Goal: Transaction & Acquisition: Purchase product/service

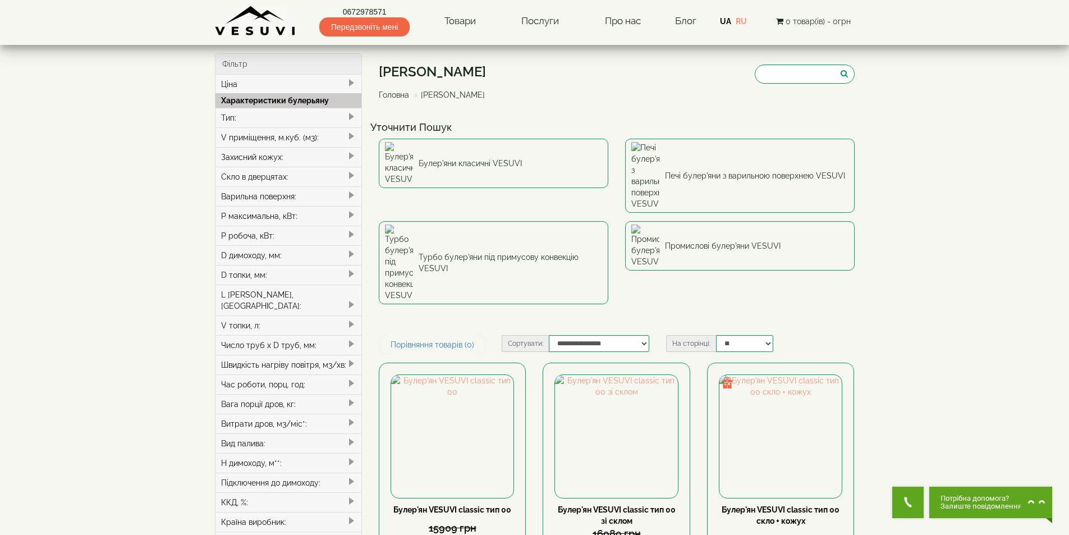
scroll to position [112, 0]
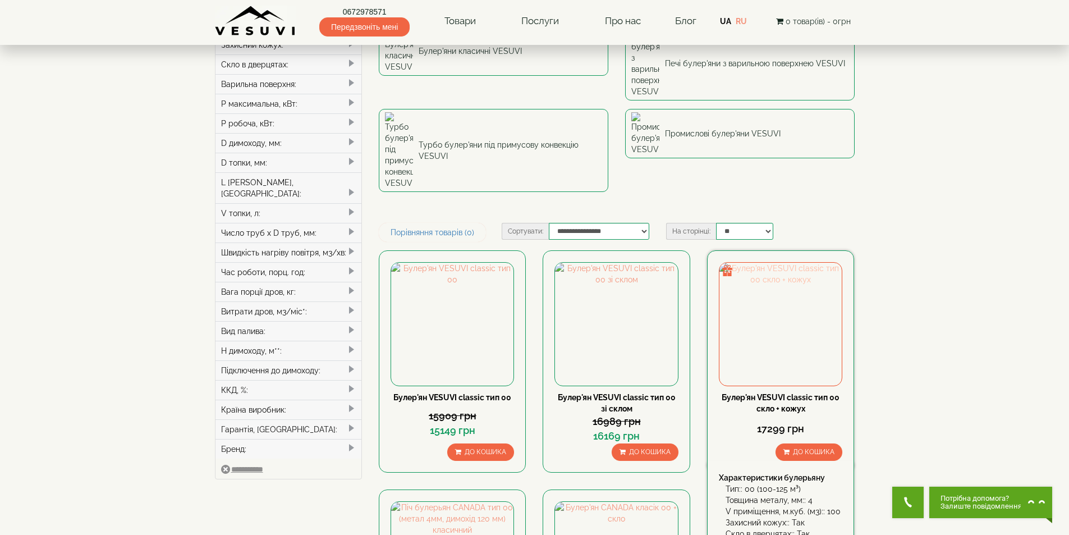
click at [830, 263] on img at bounding box center [780, 324] width 122 height 122
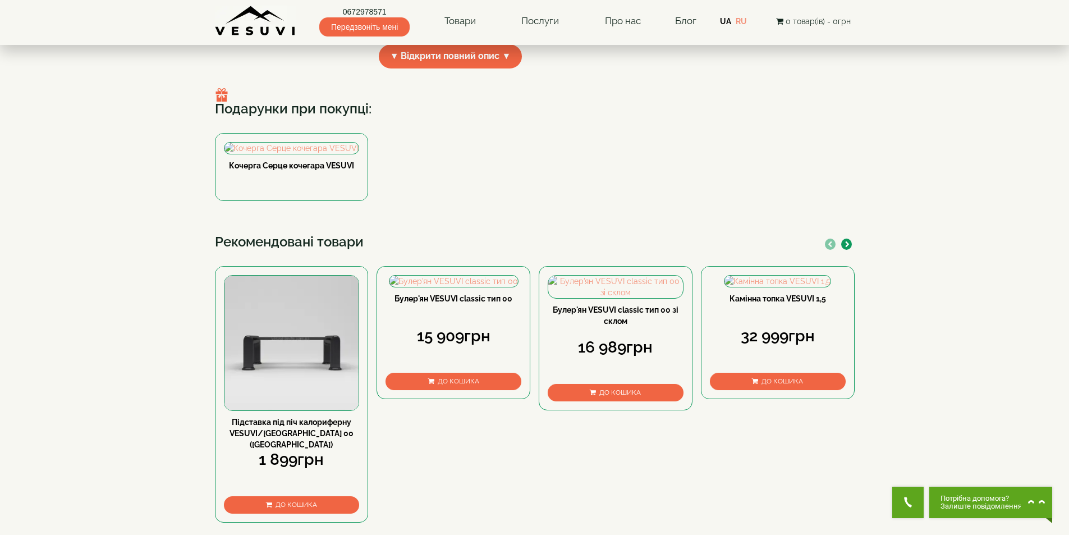
scroll to position [252, 0]
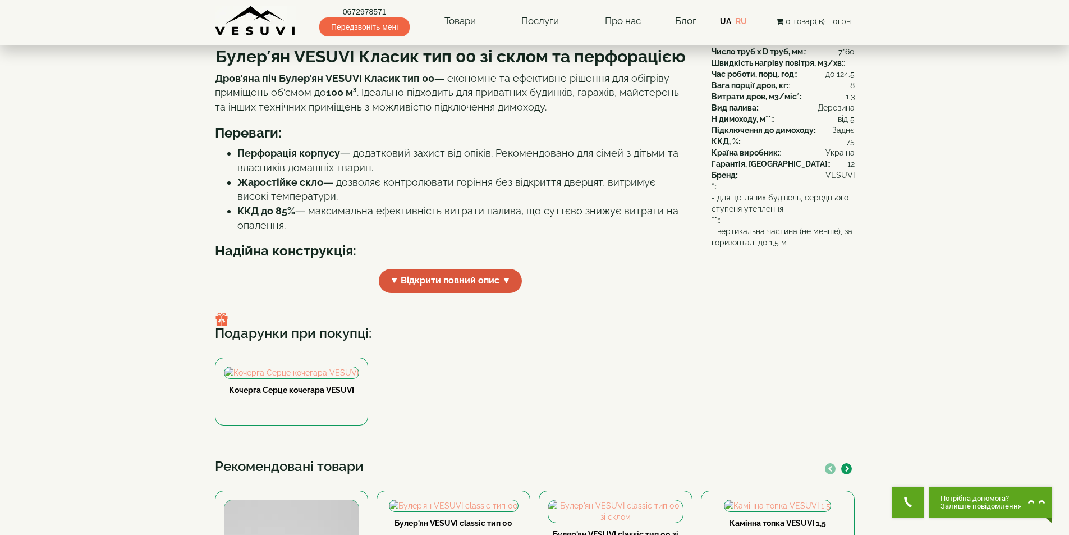
click at [456, 293] on span "▼ Відкрити повний опис ▼" at bounding box center [451, 281] width 144 height 24
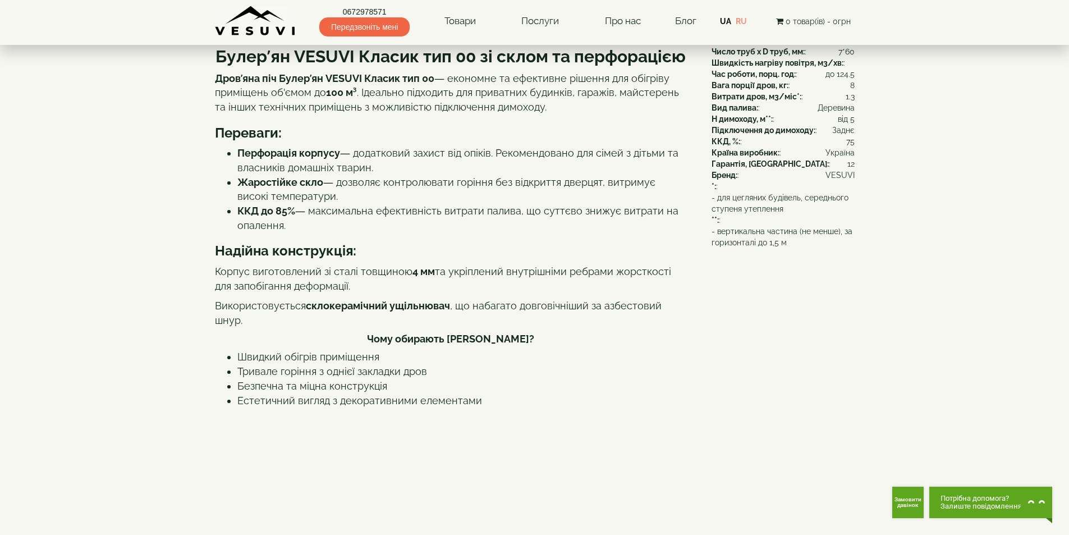
scroll to position [84, 0]
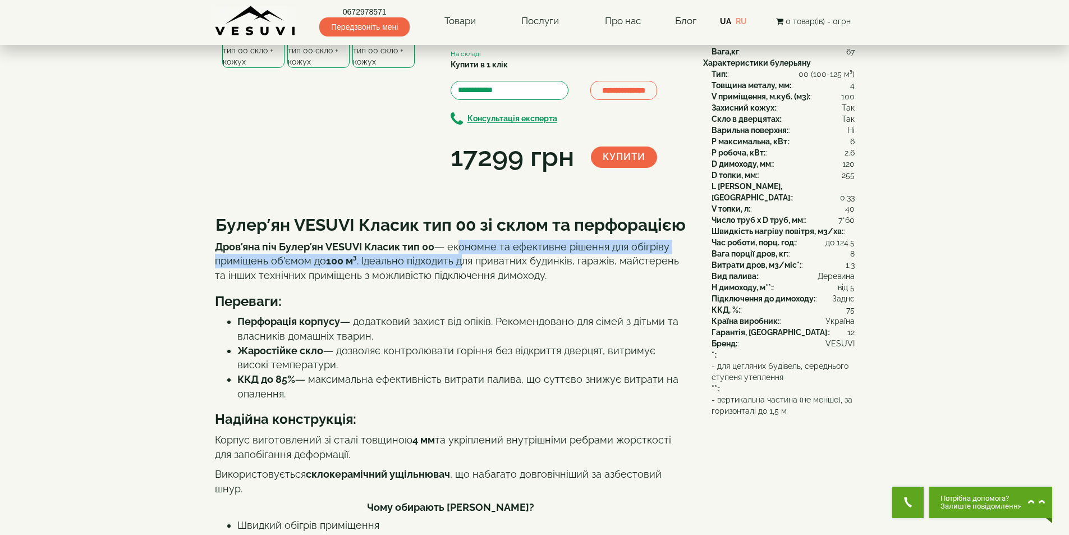
drag, startPoint x: 456, startPoint y: 352, endPoint x: 464, endPoint y: 362, distance: 13.1
click at [464, 283] on p "Дров’яна піч Булер’ян VESUVI Класик тип 00 — економне та ефективне рішення для …" at bounding box center [450, 261] width 471 height 43
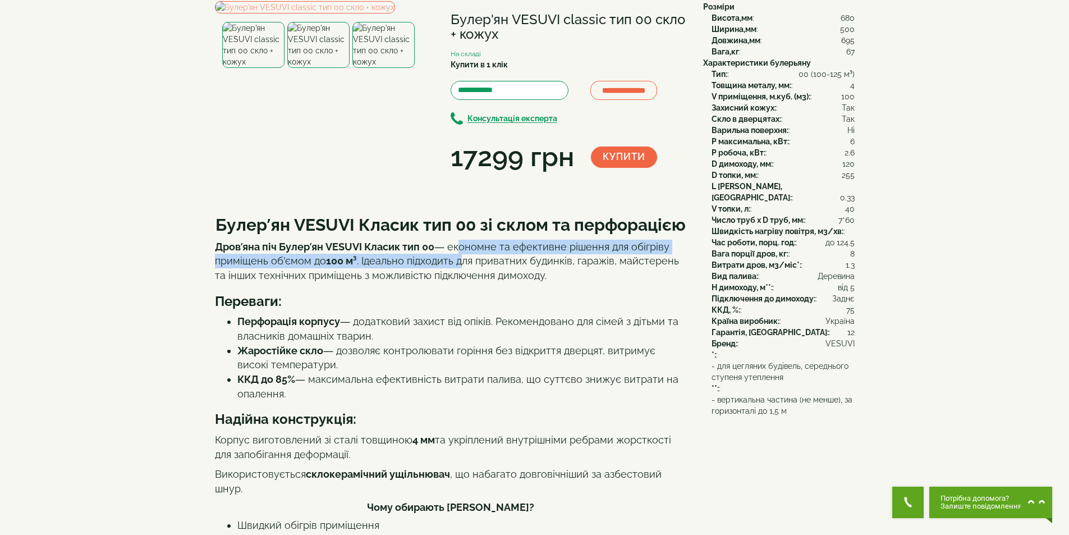
scroll to position [0, 0]
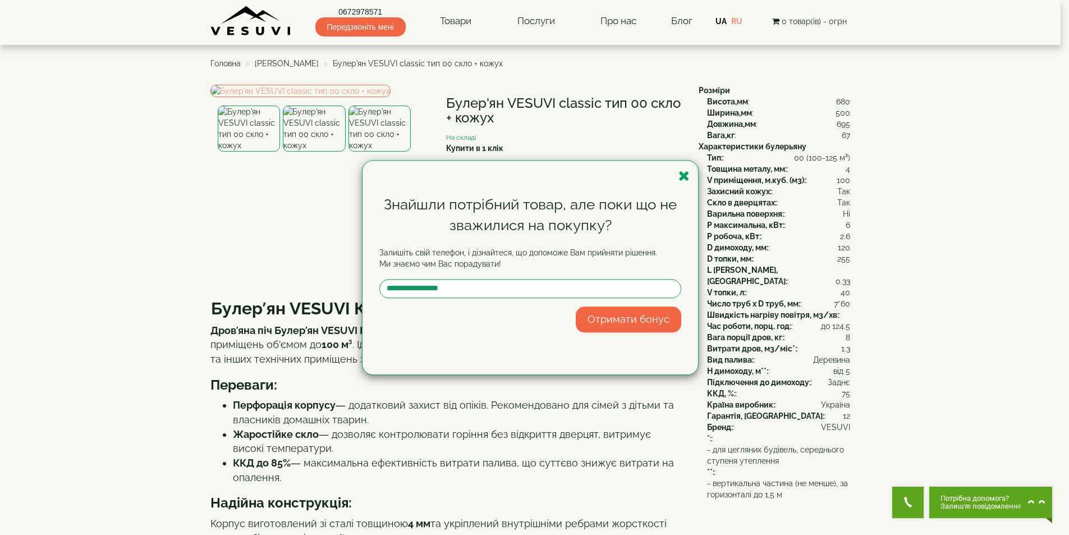
drag, startPoint x: 67, startPoint y: 227, endPoint x: 216, endPoint y: 3, distance: 269.2
click at [68, 223] on div "Знайшли потрібний товар, але поки що не зважилися на покупку? Залишіть свій тел…" at bounding box center [534, 267] width 1069 height 535
